Goal: Task Accomplishment & Management: Complete application form

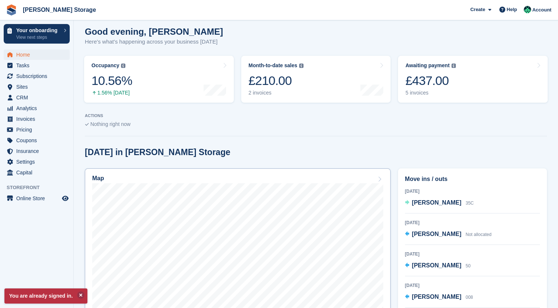
scroll to position [111, 0]
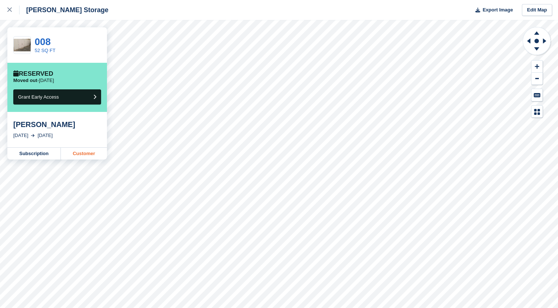
click at [72, 155] on link "Customer" at bounding box center [84, 154] width 46 height 12
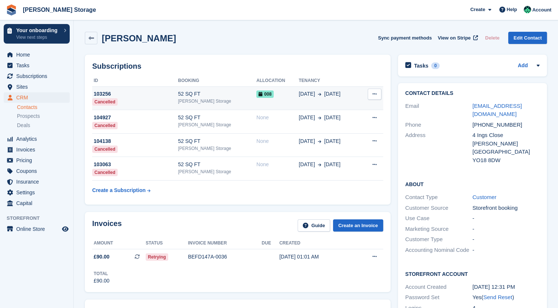
click at [372, 96] on button at bounding box center [375, 94] width 14 height 11
drag, startPoint x: 107, startPoint y: 95, endPoint x: 130, endPoint y: 83, distance: 25.3
click at [130, 83] on th "ID" at bounding box center [135, 81] width 86 height 12
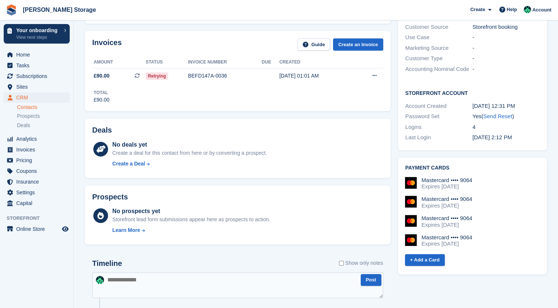
scroll to position [185, 0]
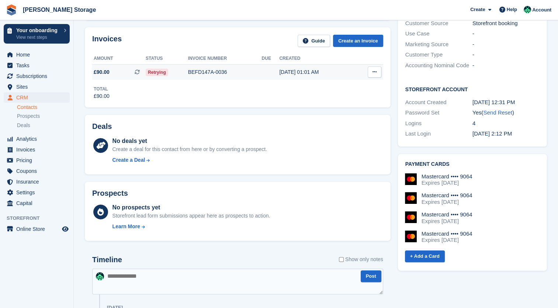
click at [378, 72] on button at bounding box center [375, 71] width 14 height 11
click at [343, 116] on p "View Subscription" at bounding box center [346, 114] width 64 height 10
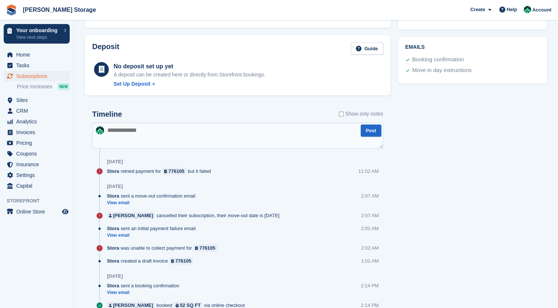
drag, startPoint x: 295, startPoint y: 220, endPoint x: 296, endPoint y: 264, distance: 43.9
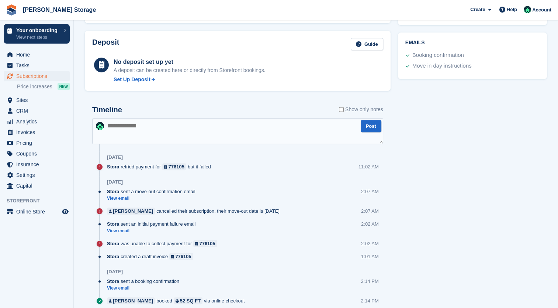
drag, startPoint x: 293, startPoint y: 254, endPoint x: 287, endPoint y: 230, distance: 24.6
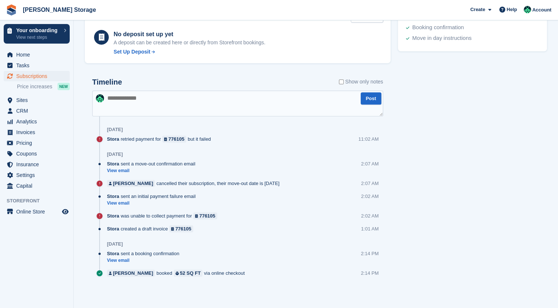
drag, startPoint x: 289, startPoint y: 255, endPoint x: 284, endPoint y: 277, distance: 22.7
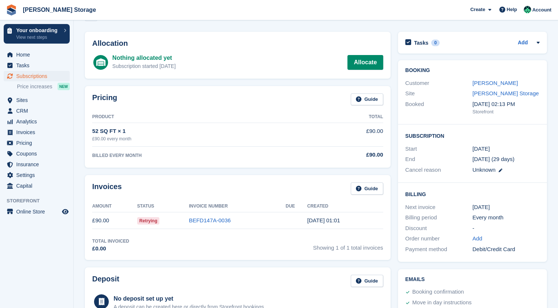
scroll to position [0, 0]
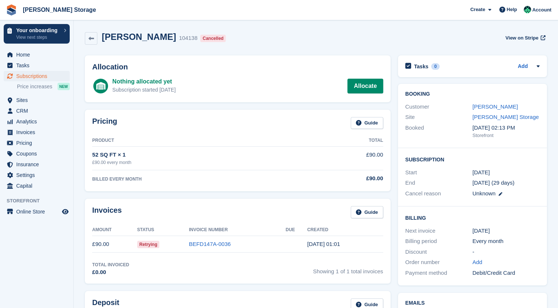
drag, startPoint x: 284, startPoint y: 277, endPoint x: 274, endPoint y: 173, distance: 103.8
click at [89, 40] on icon at bounding box center [92, 39] width 6 height 6
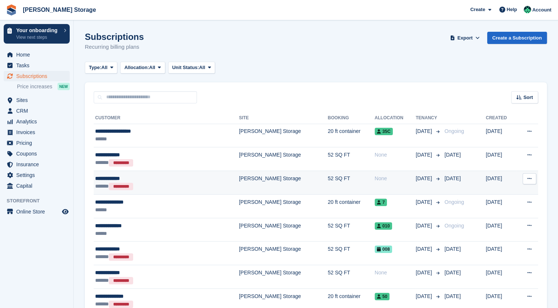
click at [530, 182] on button at bounding box center [530, 178] width 14 height 11
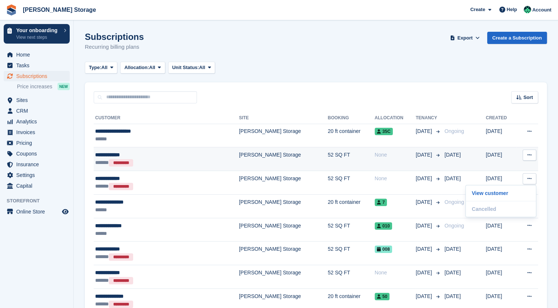
click at [529, 159] on button at bounding box center [530, 154] width 14 height 11
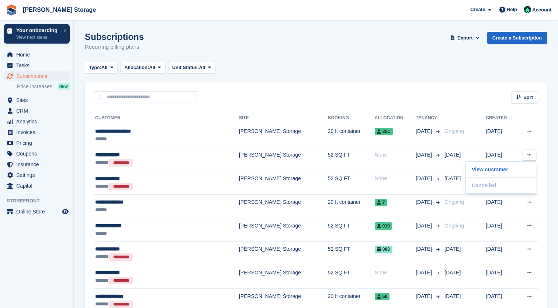
drag, startPoint x: 381, startPoint y: 80, endPoint x: 325, endPoint y: 69, distance: 56.9
drag, startPoint x: 325, startPoint y: 69, endPoint x: 313, endPoint y: 67, distance: 11.9
click at [313, 67] on div "Type: All All Upcoming Previous Active Ending Allocation: All All Allocated Una…" at bounding box center [316, 68] width 463 height 12
click at [33, 80] on span "Subscriptions" at bounding box center [38, 76] width 44 height 10
click at [35, 113] on span "CRM" at bounding box center [38, 111] width 44 height 10
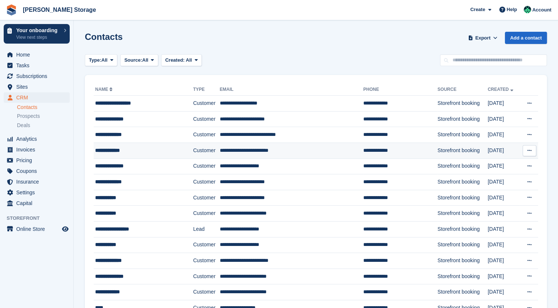
click at [532, 153] on button at bounding box center [530, 150] width 14 height 11
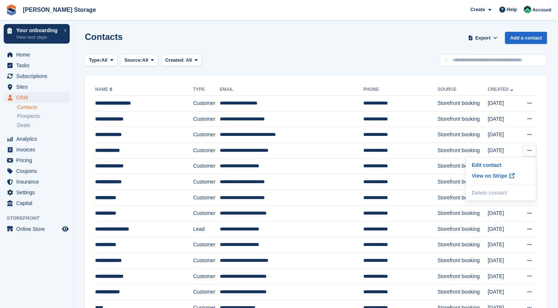
click at [78, 150] on section "Contacts Export Export Contacts Export a CSV of all Contacts which match the cu…" at bounding box center [316, 192] width 485 height 384
click at [25, 97] on span "CRM" at bounding box center [38, 97] width 44 height 10
click at [27, 88] on span "Sites" at bounding box center [38, 87] width 44 height 10
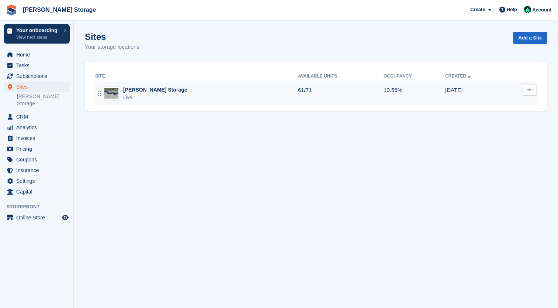
click at [142, 92] on div "[PERSON_NAME] Storage" at bounding box center [155, 90] width 64 height 8
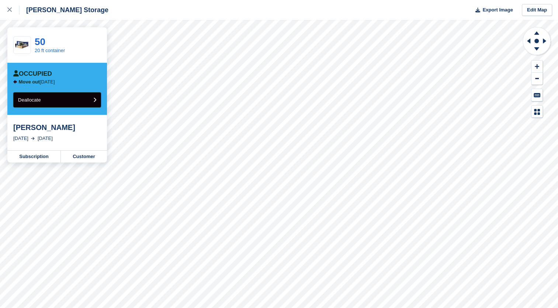
click at [70, 104] on button "Deallocate" at bounding box center [57, 99] width 88 height 15
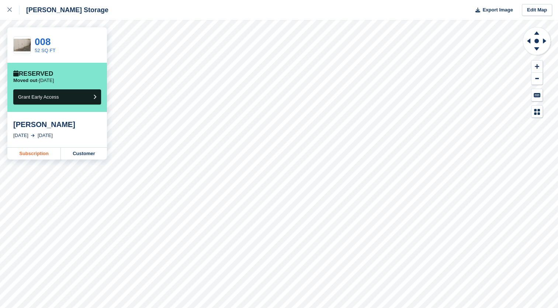
click at [50, 154] on link "Subscription" at bounding box center [34, 154] width 54 height 12
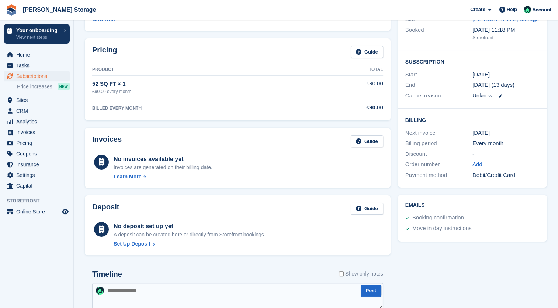
drag, startPoint x: 177, startPoint y: 188, endPoint x: 177, endPoint y: 194, distance: 5.9
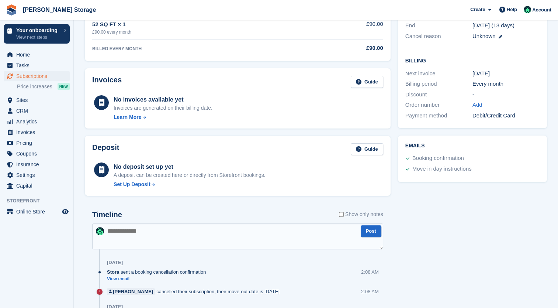
drag, startPoint x: 217, startPoint y: 142, endPoint x: 217, endPoint y: 176, distance: 33.2
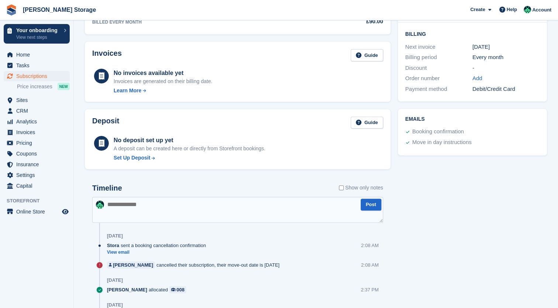
drag, startPoint x: 222, startPoint y: 187, endPoint x: 221, endPoint y: 193, distance: 5.9
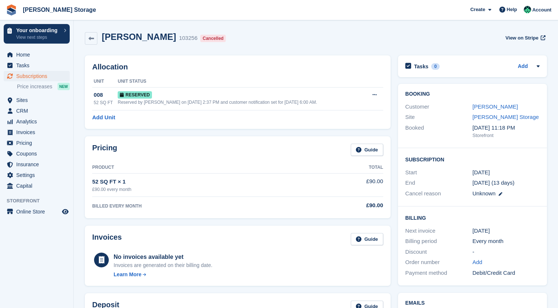
drag, startPoint x: 229, startPoint y: 194, endPoint x: 229, endPoint y: 135, distance: 59.4
click at [18, 55] on span "Home" at bounding box center [38, 54] width 44 height 10
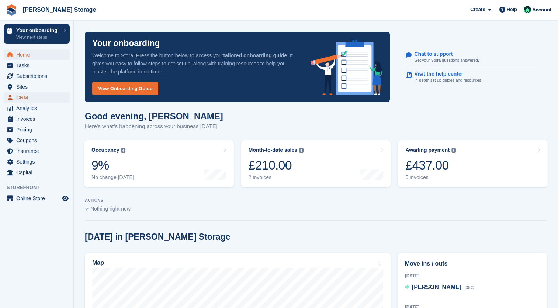
click at [23, 100] on span "CRM" at bounding box center [38, 97] width 44 height 10
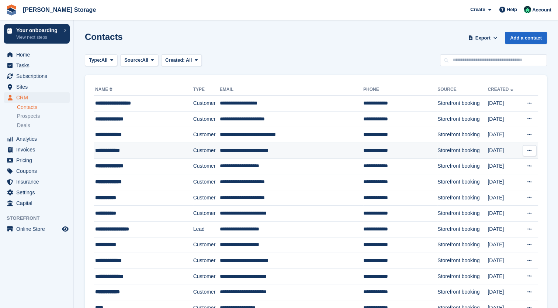
click at [304, 153] on td "**********" at bounding box center [292, 150] width 144 height 16
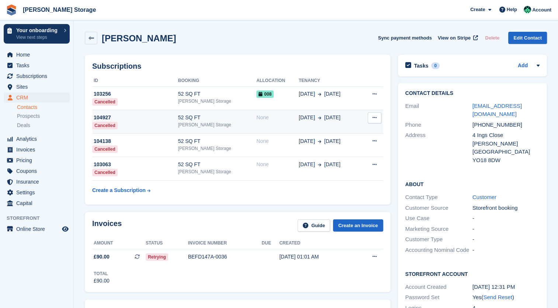
click at [257, 120] on div "None" at bounding box center [278, 118] width 42 height 8
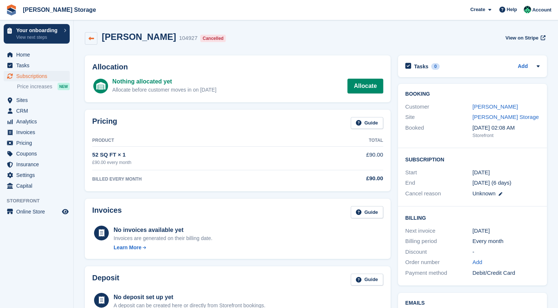
click at [93, 39] on icon at bounding box center [92, 39] width 6 height 6
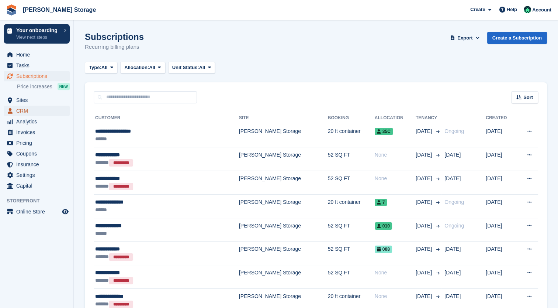
click at [27, 108] on span "CRM" at bounding box center [38, 111] width 44 height 10
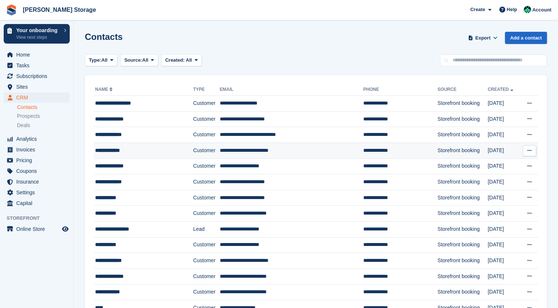
click at [139, 150] on div "**********" at bounding box center [136, 151] width 82 height 8
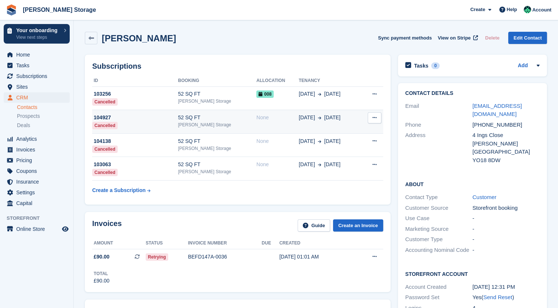
click at [375, 122] on button at bounding box center [375, 117] width 14 height 11
click at [135, 193] on div "Create a Subscription" at bounding box center [119, 190] width 54 height 8
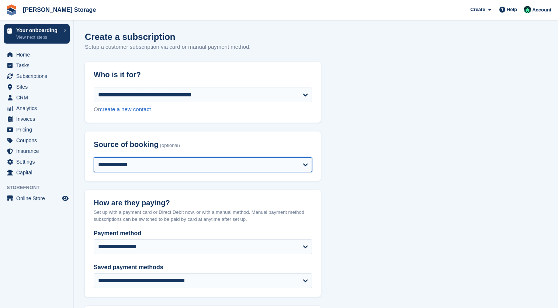
click at [154, 168] on select "**********" at bounding box center [203, 164] width 219 height 15
select select "*****"
click at [94, 157] on select "**********" at bounding box center [203, 164] width 219 height 15
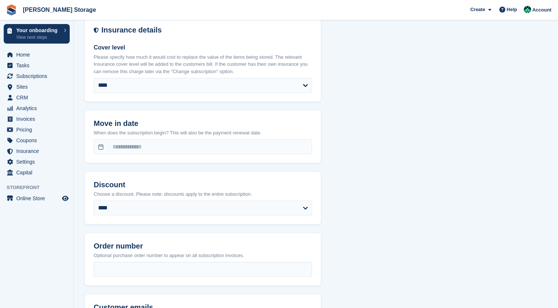
scroll to position [517, 0]
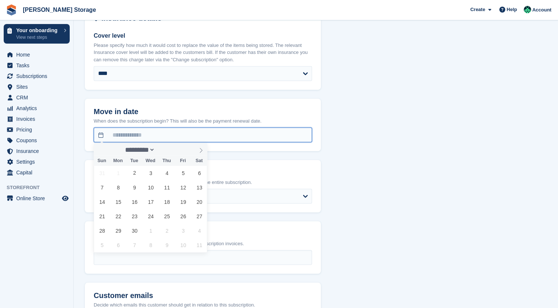
click at [131, 137] on input "text" at bounding box center [203, 134] width 219 height 15
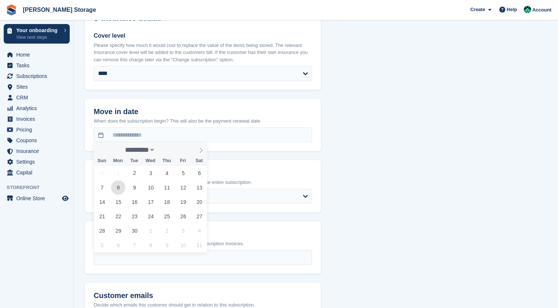
click at [115, 191] on span "8" at bounding box center [118, 187] width 14 height 14
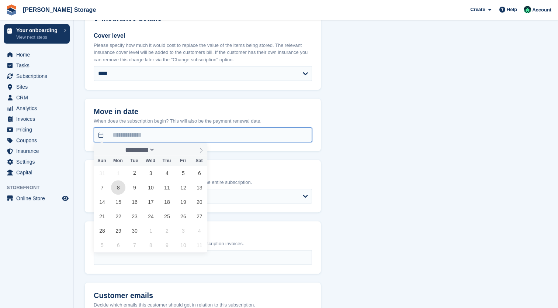
type input "**********"
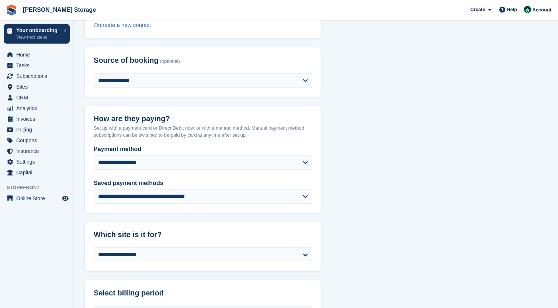
scroll to position [0, 0]
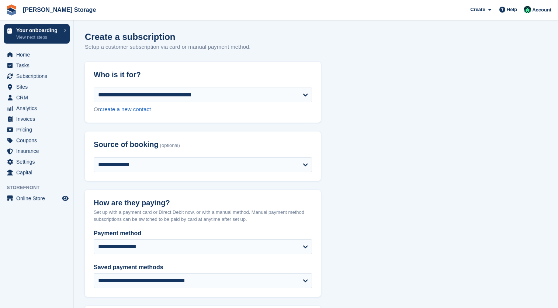
drag, startPoint x: 375, startPoint y: 244, endPoint x: 364, endPoint y: 176, distance: 68.9
click at [24, 89] on span "Sites" at bounding box center [38, 87] width 44 height 10
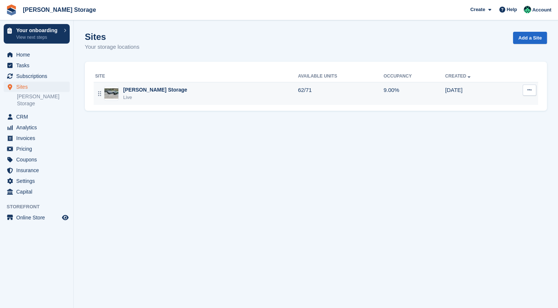
click at [143, 86] on div "[PERSON_NAME] Storage" at bounding box center [155, 90] width 64 height 8
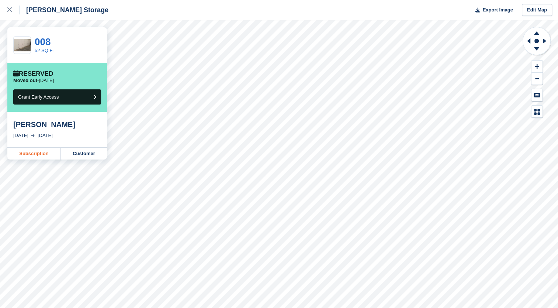
click at [51, 154] on link "Subscription" at bounding box center [34, 154] width 54 height 12
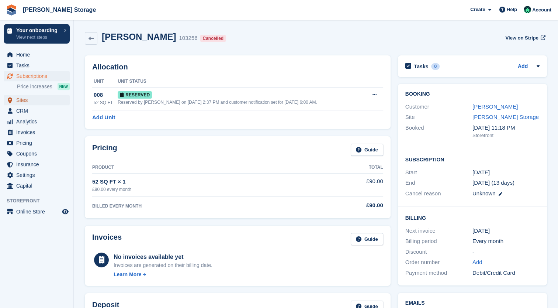
click at [36, 103] on span "Sites" at bounding box center [38, 100] width 44 height 10
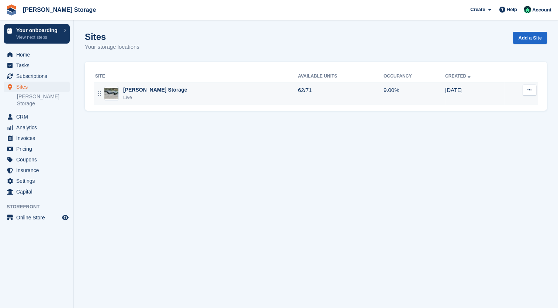
click at [154, 93] on div "[PERSON_NAME] Storage" at bounding box center [155, 90] width 64 height 8
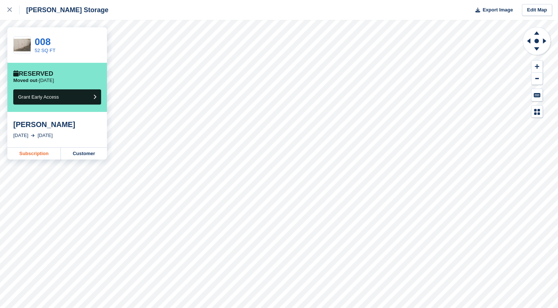
click at [40, 155] on link "Subscription" at bounding box center [34, 154] width 54 height 12
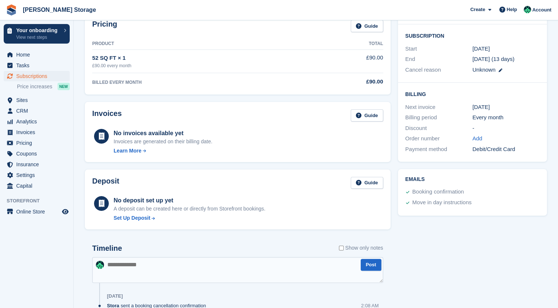
drag, startPoint x: 195, startPoint y: 157, endPoint x: 185, endPoint y: 207, distance: 51.5
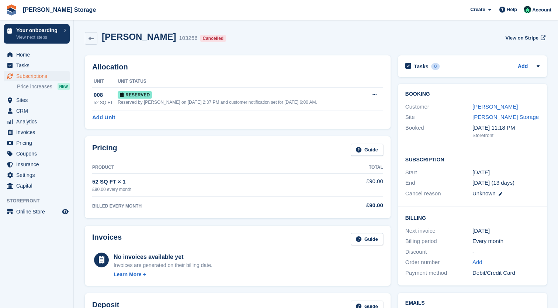
drag, startPoint x: 184, startPoint y: 215, endPoint x: 178, endPoint y: 136, distance: 78.8
click at [374, 93] on icon at bounding box center [375, 94] width 4 height 5
click at [342, 124] on p "Deallocate" at bounding box center [346, 125] width 64 height 10
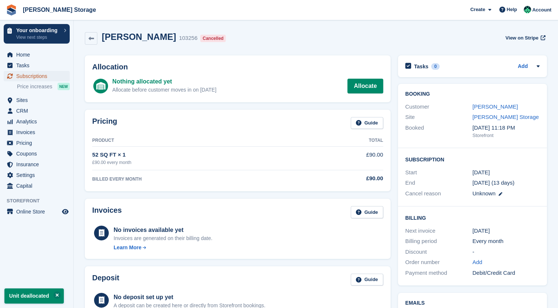
click at [38, 78] on span "Subscriptions" at bounding box center [38, 76] width 44 height 10
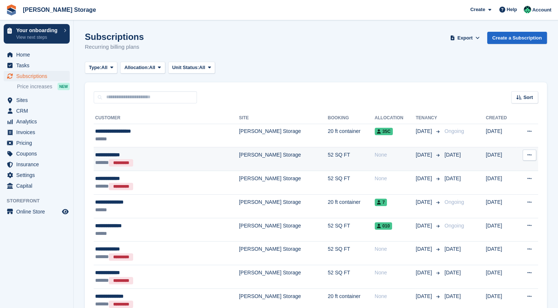
click at [528, 157] on icon at bounding box center [530, 154] width 4 height 5
click at [491, 171] on p "View customer" at bounding box center [501, 170] width 64 height 10
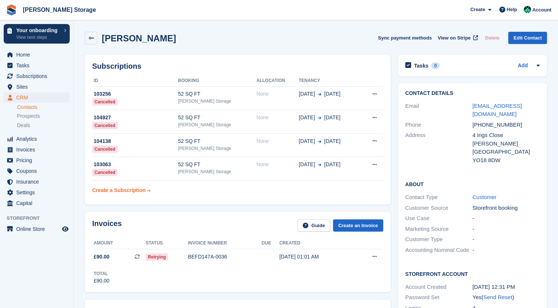
click at [136, 193] on div "Create a Subscription" at bounding box center [119, 190] width 54 height 8
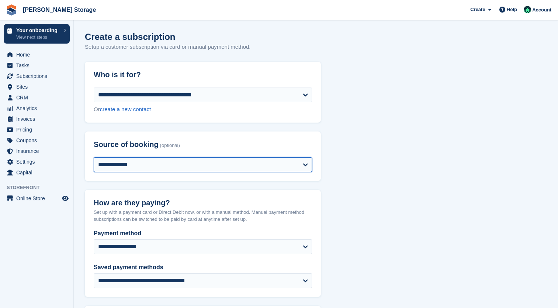
click at [164, 165] on select "**********" at bounding box center [203, 164] width 219 height 15
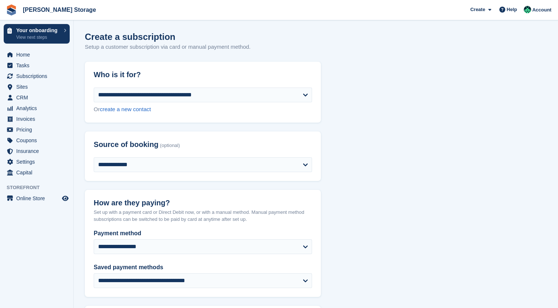
click at [195, 147] on h2 "Source of booking (optional)" at bounding box center [203, 144] width 219 height 8
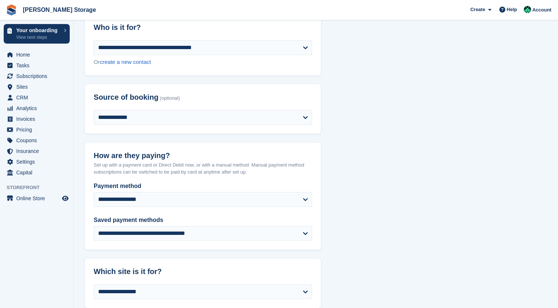
drag, startPoint x: 192, startPoint y: 146, endPoint x: 184, endPoint y: 173, distance: 29.0
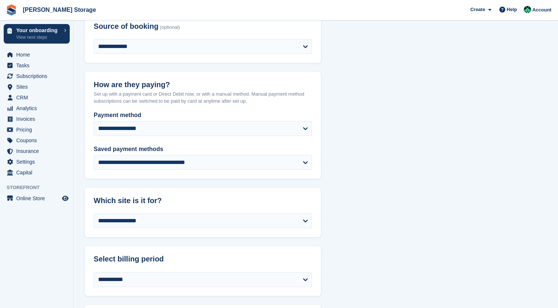
drag, startPoint x: 189, startPoint y: 136, endPoint x: 178, endPoint y: 173, distance: 38.6
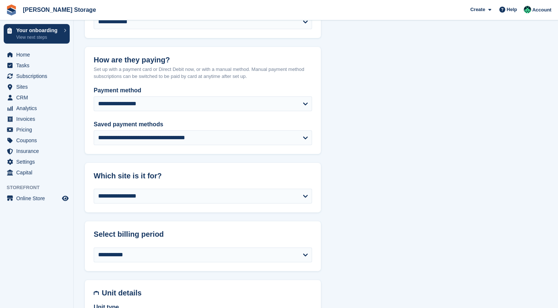
scroll to position [149, 0]
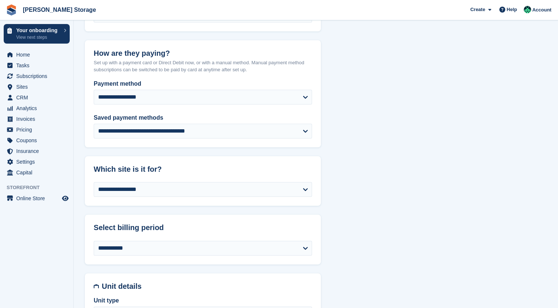
drag, startPoint x: 184, startPoint y: 135, endPoint x: 179, endPoint y: 157, distance: 22.1
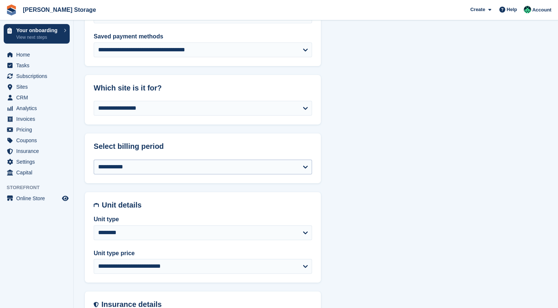
drag, startPoint x: 179, startPoint y: 147, endPoint x: 170, endPoint y: 176, distance: 30.0
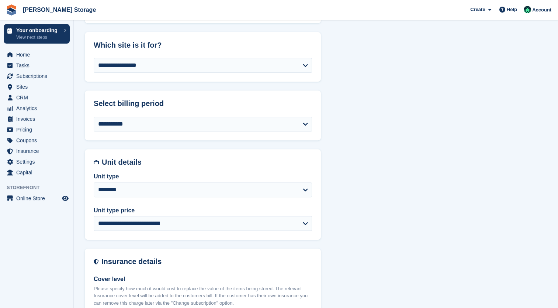
scroll to position [286, 0]
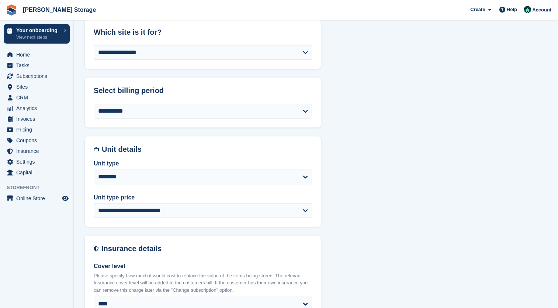
drag, startPoint x: 174, startPoint y: 137, endPoint x: 168, endPoint y: 165, distance: 28.4
click at [151, 159] on label "Unit type" at bounding box center [203, 163] width 219 height 9
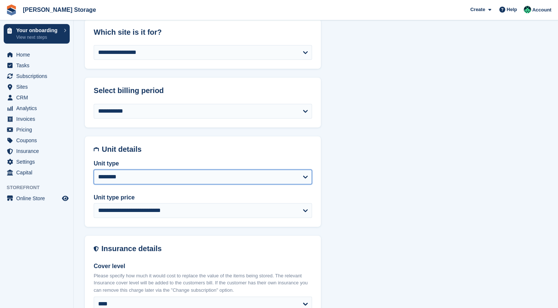
click at [151, 169] on select "**********" at bounding box center [203, 176] width 219 height 15
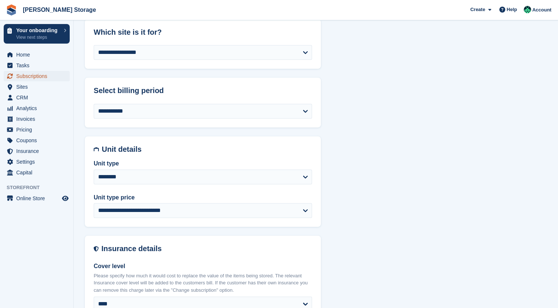
click at [41, 76] on span "Subscriptions" at bounding box center [38, 76] width 44 height 10
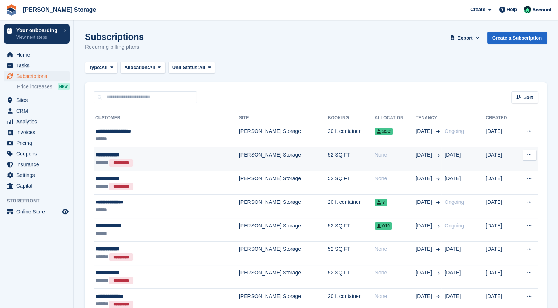
click at [120, 154] on div "**********" at bounding box center [145, 155] width 100 height 8
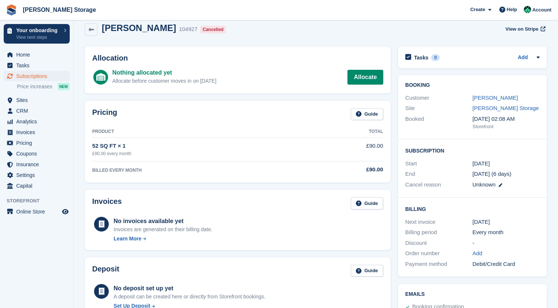
scroll to position [13, 0]
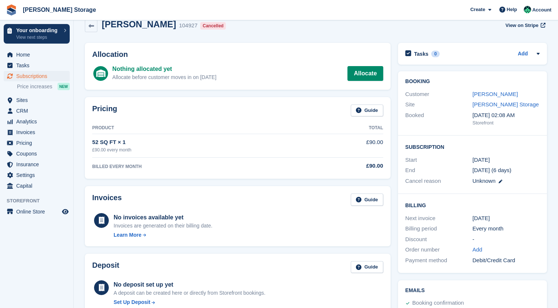
drag, startPoint x: 210, startPoint y: 123, endPoint x: 204, endPoint y: 139, distance: 17.2
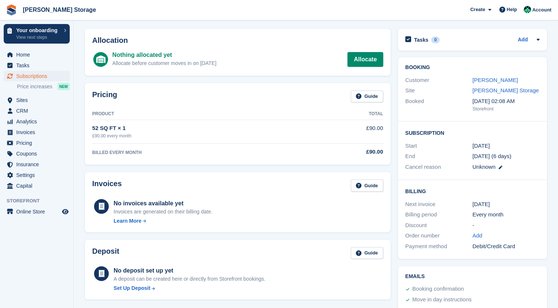
drag, startPoint x: 221, startPoint y: 103, endPoint x: 216, endPoint y: 120, distance: 18.6
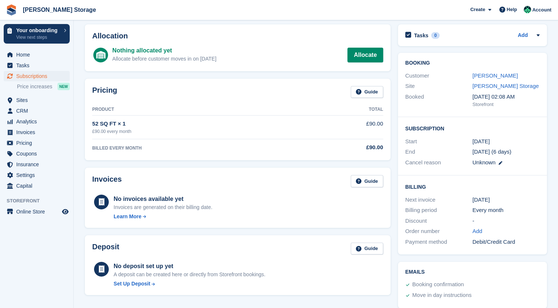
scroll to position [0, 0]
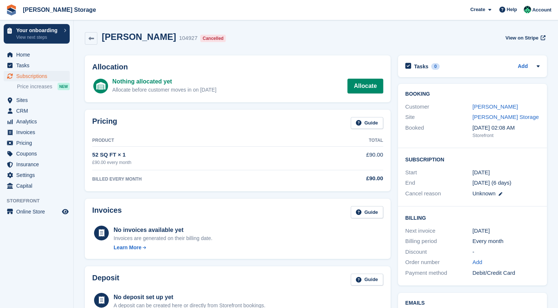
drag, startPoint x: 188, startPoint y: 134, endPoint x: 177, endPoint y: 104, distance: 31.1
click at [28, 107] on span "CRM" at bounding box center [38, 111] width 44 height 10
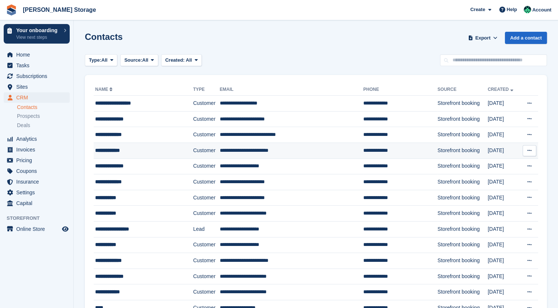
click at [532, 148] on icon at bounding box center [530, 150] width 4 height 5
click at [314, 152] on td "**********" at bounding box center [292, 150] width 144 height 16
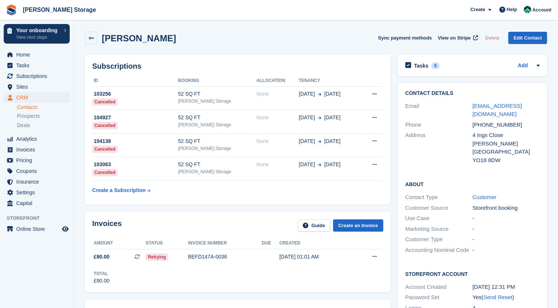
drag, startPoint x: 243, startPoint y: 210, endPoint x: 229, endPoint y: 197, distance: 18.8
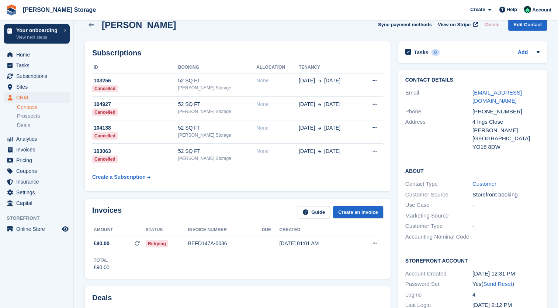
drag, startPoint x: 233, startPoint y: 207, endPoint x: 227, endPoint y: 230, distance: 22.9
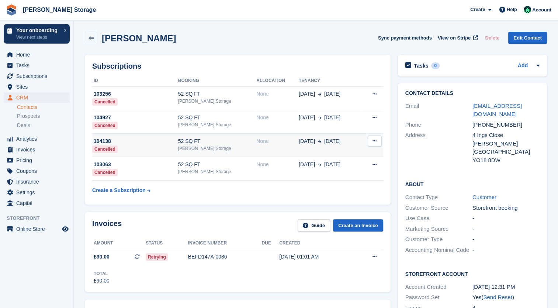
drag, startPoint x: 219, startPoint y: 194, endPoint x: 204, endPoint y: 147, distance: 49.6
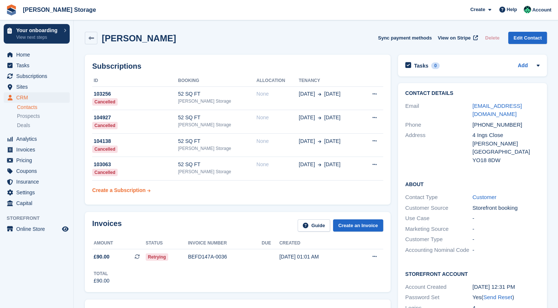
click at [123, 193] on div "Create a Subscription" at bounding box center [119, 190] width 54 height 8
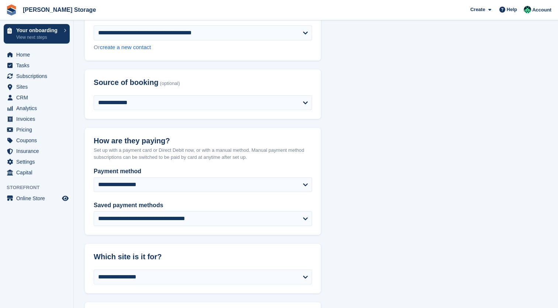
drag, startPoint x: 166, startPoint y: 135, endPoint x: 163, endPoint y: 169, distance: 34.5
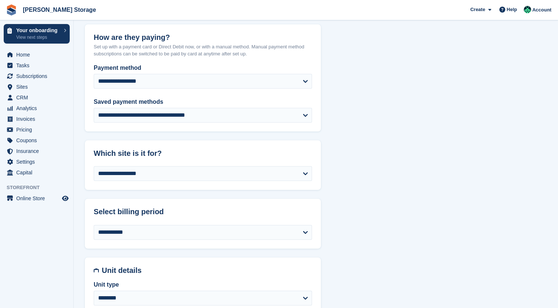
drag, startPoint x: 173, startPoint y: 149, endPoint x: 167, endPoint y: 191, distance: 42.9
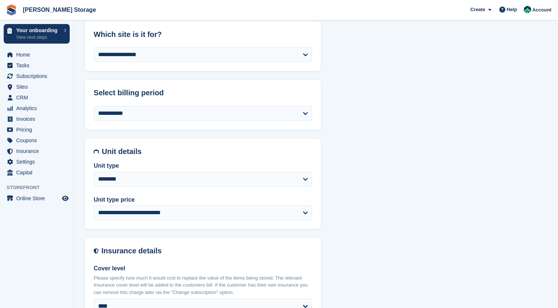
drag, startPoint x: 179, startPoint y: 144, endPoint x: 173, endPoint y: 189, distance: 44.6
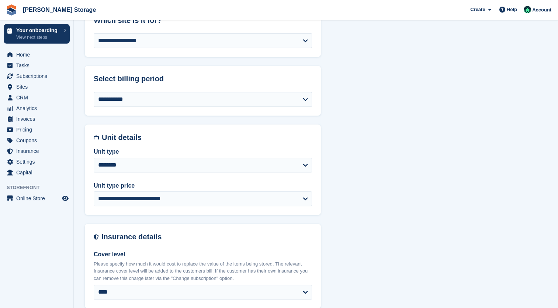
drag, startPoint x: 175, startPoint y: 149, endPoint x: 172, endPoint y: 176, distance: 27.8
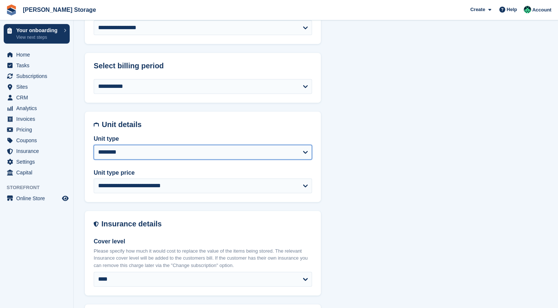
click at [189, 149] on select "**********" at bounding box center [203, 152] width 219 height 15
select select "*****"
click at [94, 145] on select "**********" at bounding box center [203, 152] width 219 height 15
select select "******"
select select "**********"
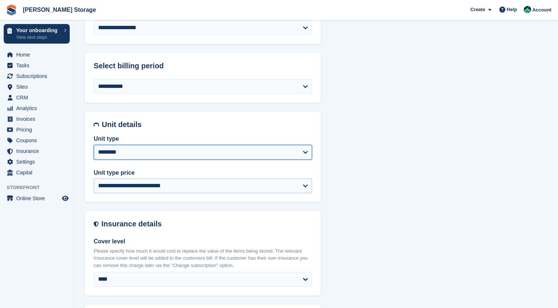
select select "******"
select select "****"
select select "*"
select select "*****"
select select
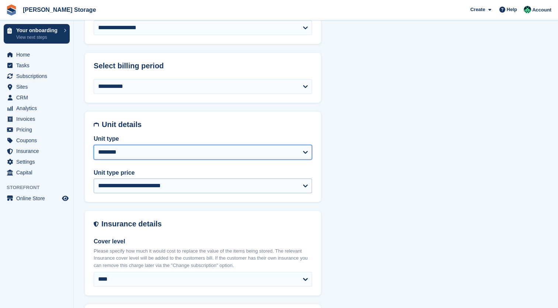
select select
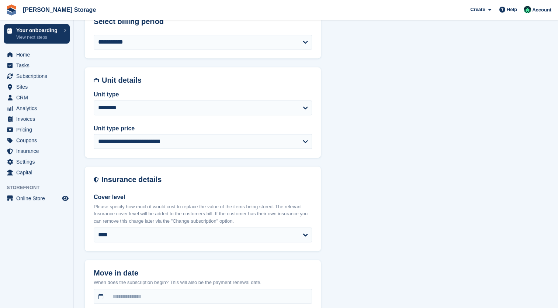
drag, startPoint x: 162, startPoint y: 190, endPoint x: 157, endPoint y: 205, distance: 16.0
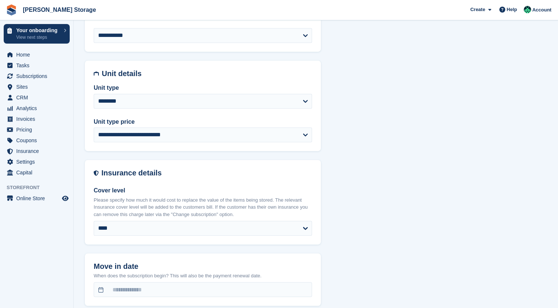
drag, startPoint x: 151, startPoint y: 202, endPoint x: 147, endPoint y: 205, distance: 5.5
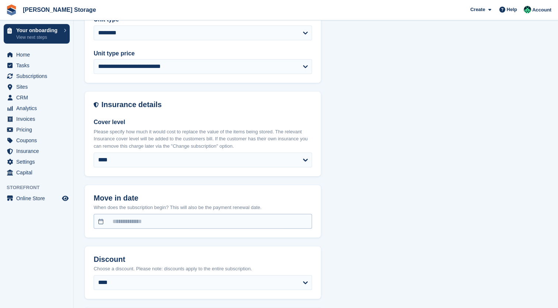
drag, startPoint x: 213, startPoint y: 178, endPoint x: 196, endPoint y: 209, distance: 34.4
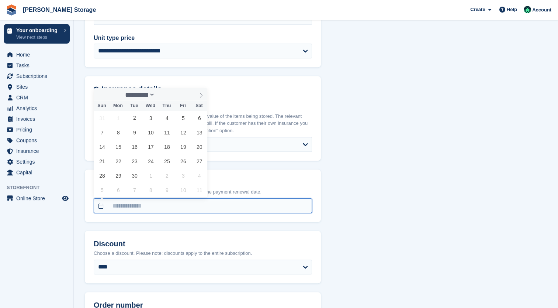
click at [175, 207] on input "text" at bounding box center [203, 205] width 219 height 15
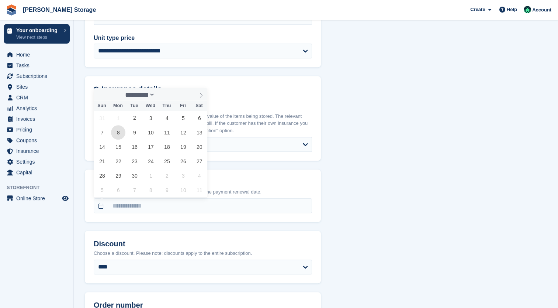
click at [120, 134] on span "8" at bounding box center [118, 132] width 14 height 14
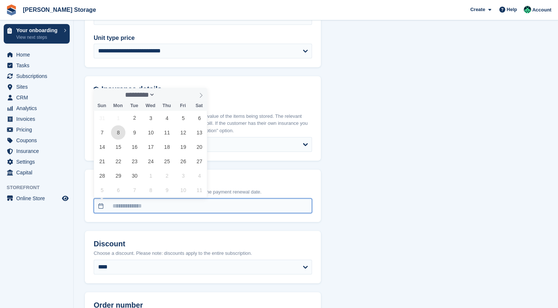
type input "**********"
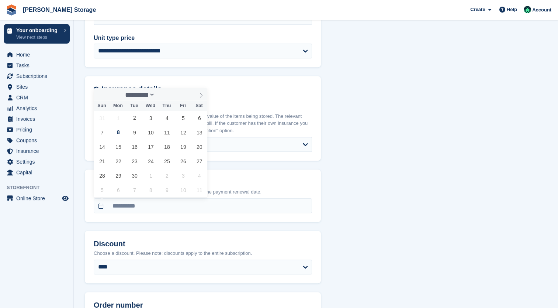
click at [283, 175] on header "Move in date" at bounding box center [203, 177] width 236 height 17
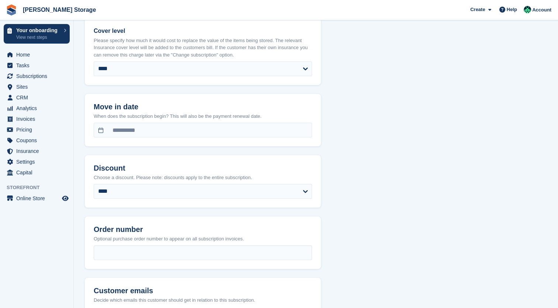
drag, startPoint x: 83, startPoint y: 219, endPoint x: 90, endPoint y: 254, distance: 36.0
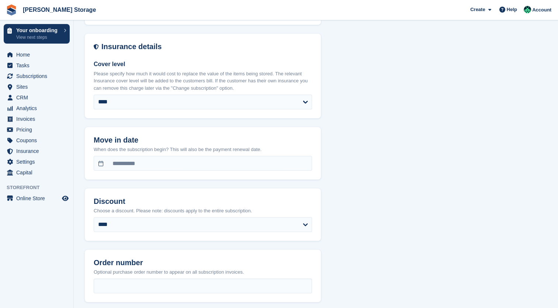
scroll to position [429, 0]
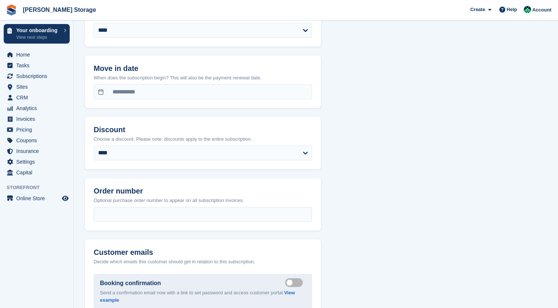
drag, startPoint x: 193, startPoint y: 267, endPoint x: 192, endPoint y: 285, distance: 18.2
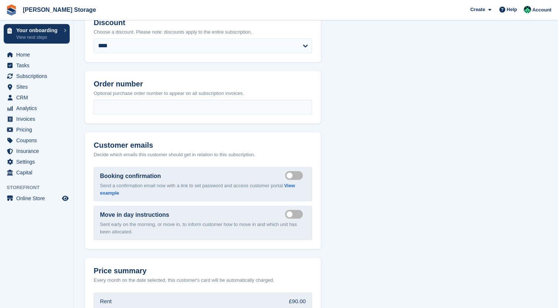
drag, startPoint x: 316, startPoint y: 145, endPoint x: 316, endPoint y: 188, distance: 43.2
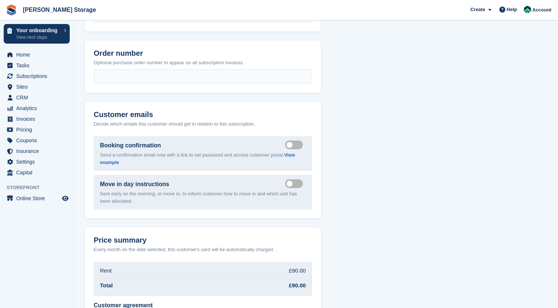
drag, startPoint x: 179, startPoint y: 155, endPoint x: 179, endPoint y: 171, distance: 15.1
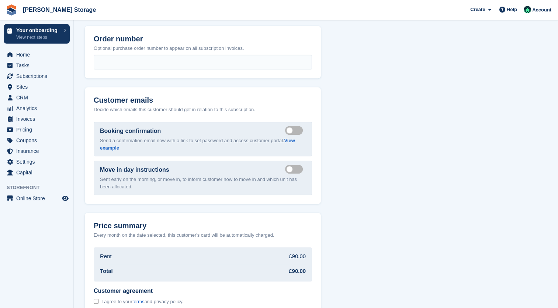
drag, startPoint x: 194, startPoint y: 143, endPoint x: 191, endPoint y: 158, distance: 14.6
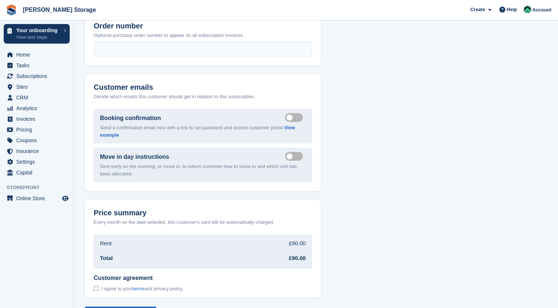
drag, startPoint x: 193, startPoint y: 140, endPoint x: 190, endPoint y: 153, distance: 13.3
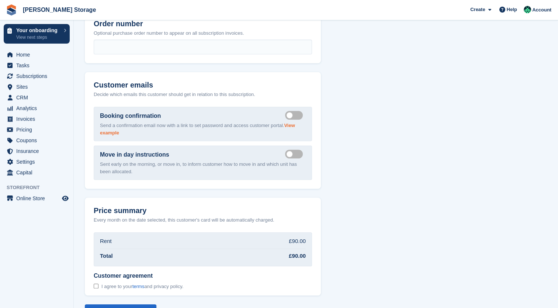
click at [290, 128] on link "View example" at bounding box center [197, 129] width 195 height 13
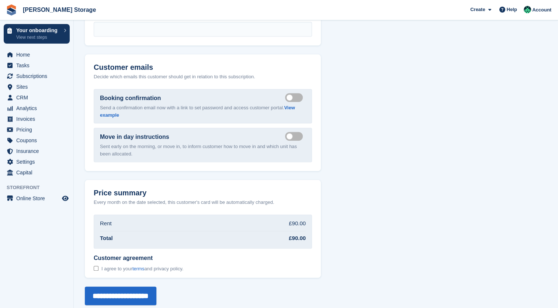
drag, startPoint x: 226, startPoint y: 186, endPoint x: 222, endPoint y: 204, distance: 18.8
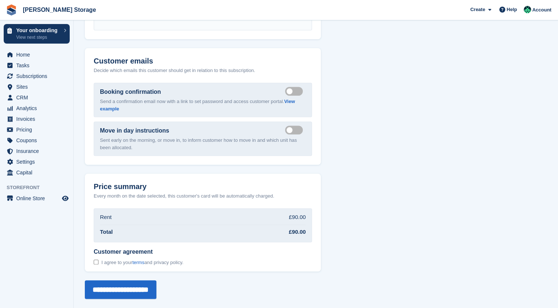
scroll to position [753, 0]
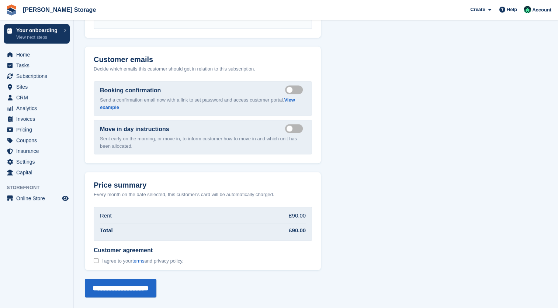
drag, startPoint x: 177, startPoint y: 188, endPoint x: 171, endPoint y: 204, distance: 17.3
drag, startPoint x: 185, startPoint y: 214, endPoint x: 183, endPoint y: 221, distance: 6.9
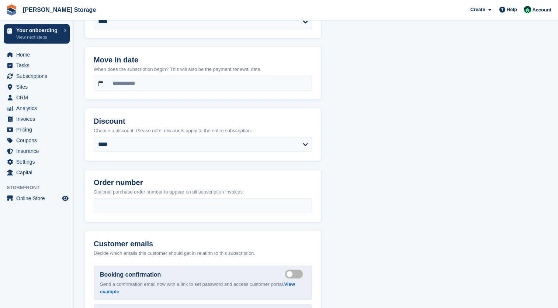
drag, startPoint x: 248, startPoint y: 193, endPoint x: 247, endPoint y: 145, distance: 48.0
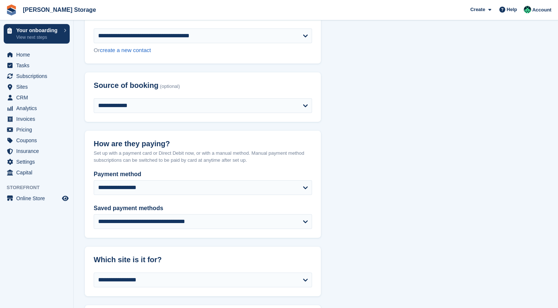
scroll to position [0, 0]
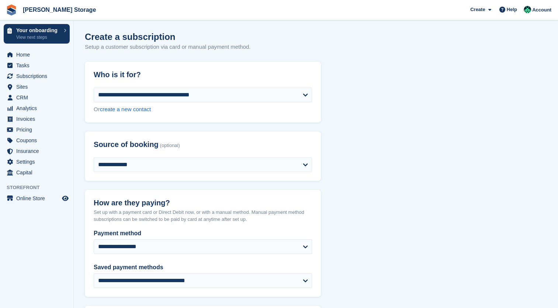
drag, startPoint x: 300, startPoint y: 189, endPoint x: 299, endPoint y: 130, distance: 59.8
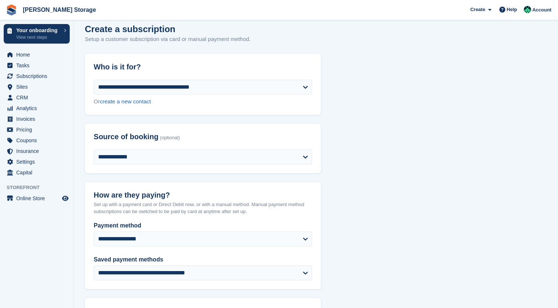
drag, startPoint x: 250, startPoint y: 125, endPoint x: 247, endPoint y: 139, distance: 14.8
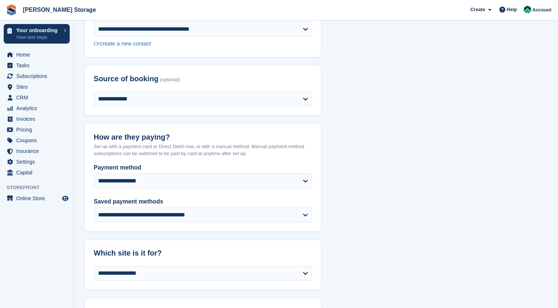
drag, startPoint x: 243, startPoint y: 117, endPoint x: 235, endPoint y: 144, distance: 27.8
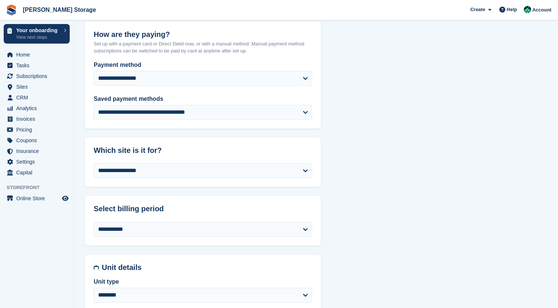
drag, startPoint x: 236, startPoint y: 121, endPoint x: 229, endPoint y: 146, distance: 25.6
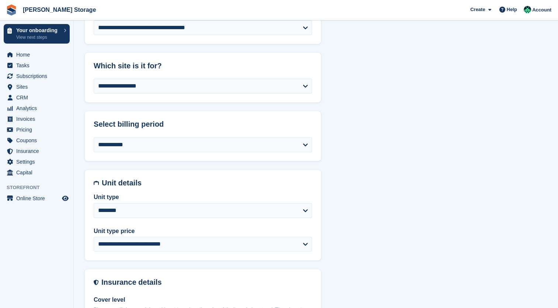
drag, startPoint x: 228, startPoint y: 126, endPoint x: 219, endPoint y: 160, distance: 35.3
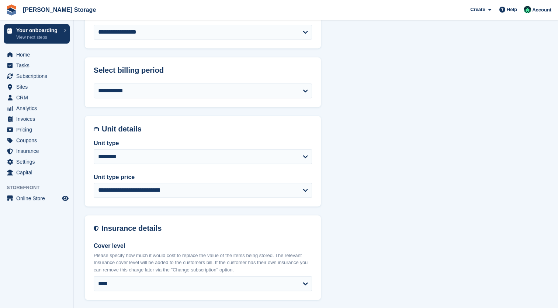
drag, startPoint x: 211, startPoint y: 175, endPoint x: 204, endPoint y: 190, distance: 17.4
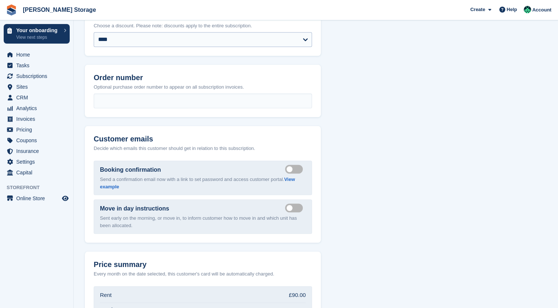
drag, startPoint x: 207, startPoint y: 209, endPoint x: 199, endPoint y: 254, distance: 45.5
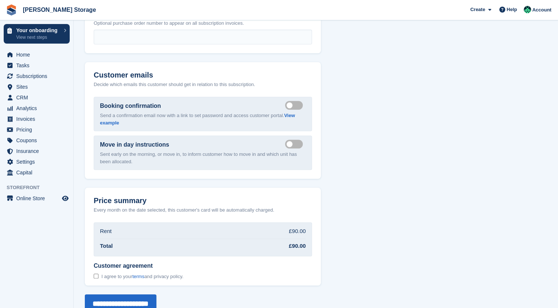
scroll to position [753, 0]
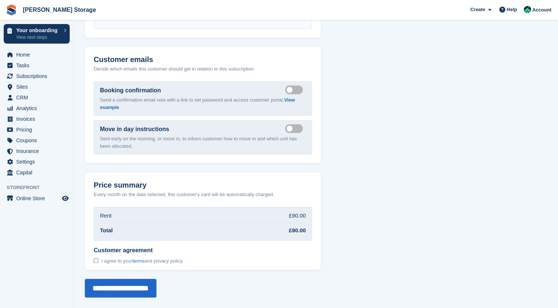
drag, startPoint x: 233, startPoint y: 141, endPoint x: 217, endPoint y: 219, distance: 79.5
click at [154, 289] on input "**********" at bounding box center [121, 288] width 72 height 18
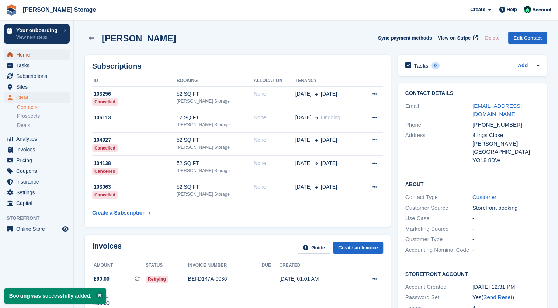
click at [35, 55] on span "Home" at bounding box center [38, 54] width 44 height 10
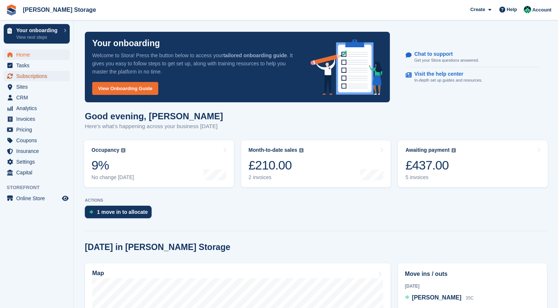
click at [28, 76] on span "Subscriptions" at bounding box center [38, 76] width 44 height 10
